Goal: Find specific page/section: Find specific page/section

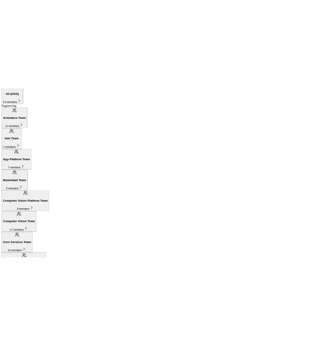
scroll to position [93, 0]
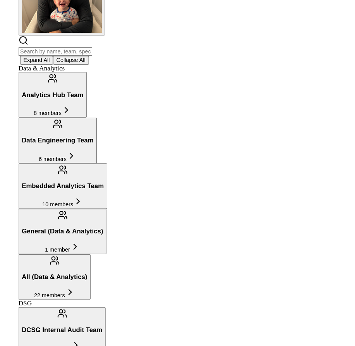
scroll to position [235, 0]
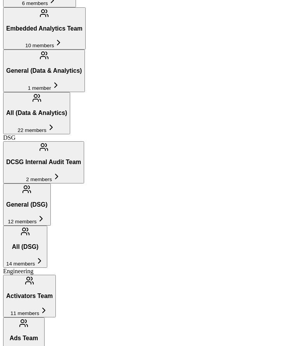
drag, startPoint x: 400, startPoint y: 134, endPoint x: 50, endPoint y: 10, distance: 371.3
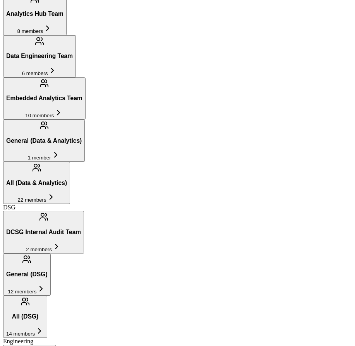
scroll to position [104, 0]
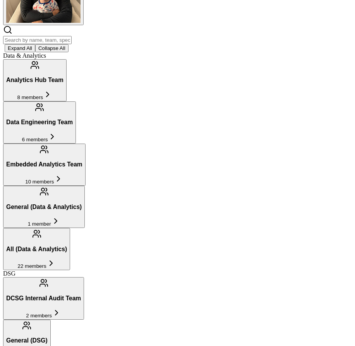
click at [226, 277] on div "DCSG Internal Audit Team 2 members General (DSG) 12 members All (DSG) 14 members" at bounding box center [177, 340] width 349 height 127
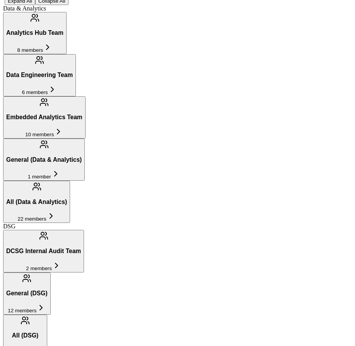
scroll to position [115, 0]
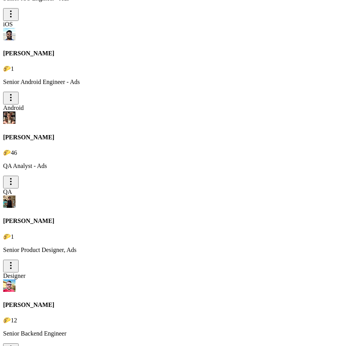
scroll to position [739, 0]
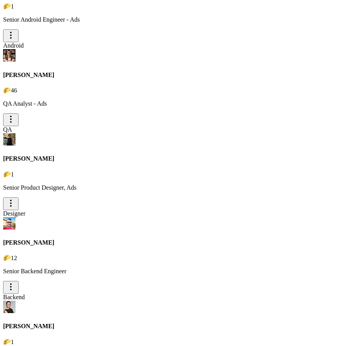
copy h2 "[PERSON_NAME]"
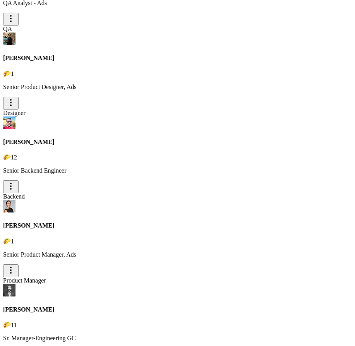
scroll to position [849, 0]
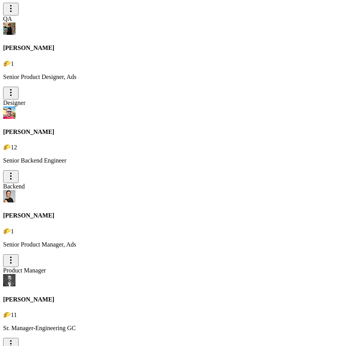
drag, startPoint x: 61, startPoint y: 253, endPoint x: 421, endPoint y: 255, distance: 359.9
drag, startPoint x: 43, startPoint y: 252, endPoint x: 519, endPoint y: 250, distance: 475.7
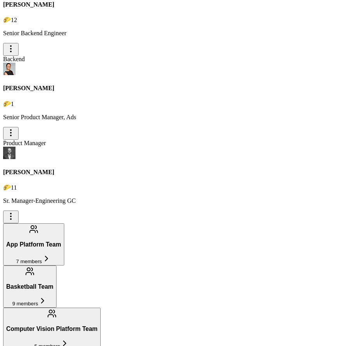
scroll to position [994, 0]
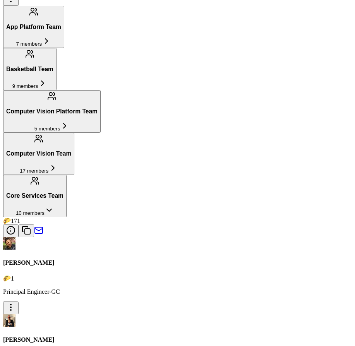
scroll to position [1222, 0]
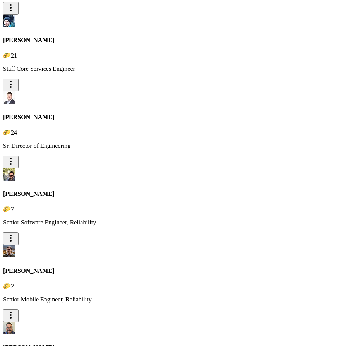
scroll to position [1810, 0]
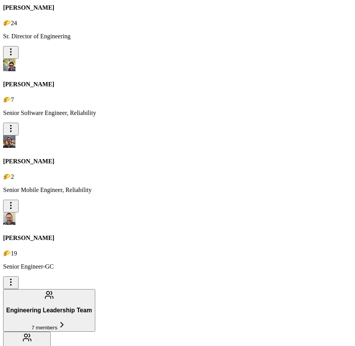
scroll to position [1914, 0]
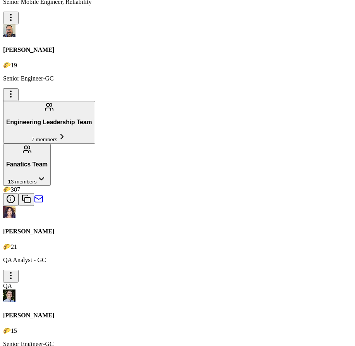
scroll to position [2135, 0]
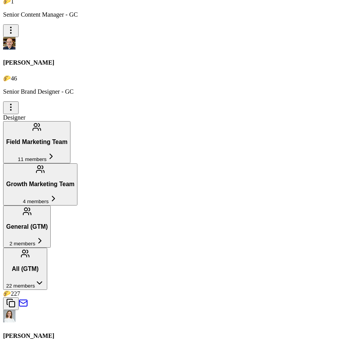
scroll to position [1510, 0]
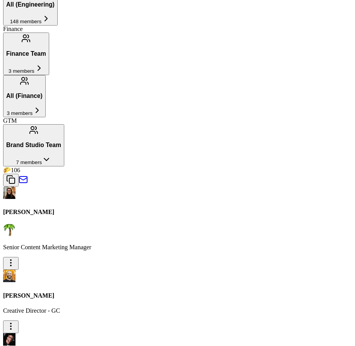
type input "brenden"
